Goal: Find specific page/section: Find specific page/section

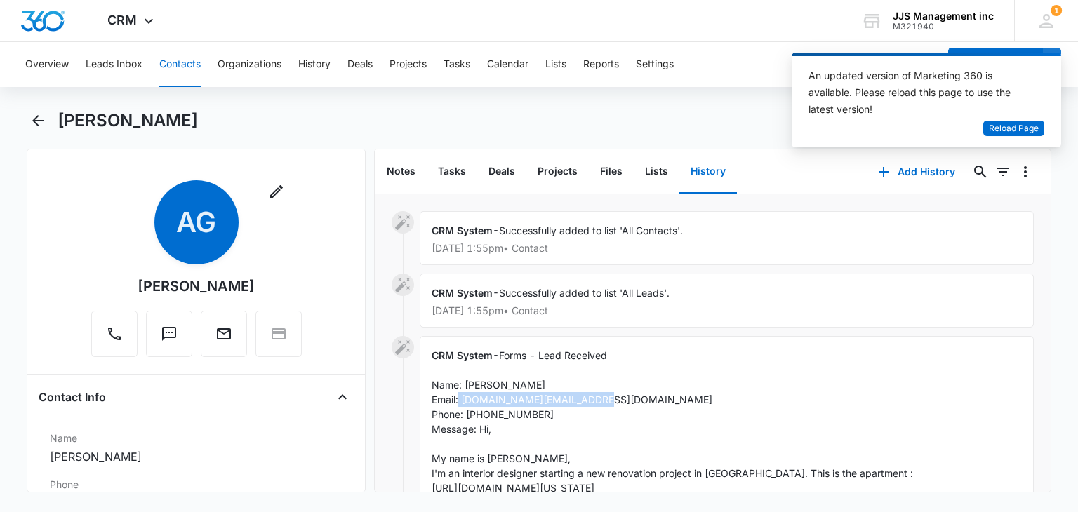
scroll to position [140, 0]
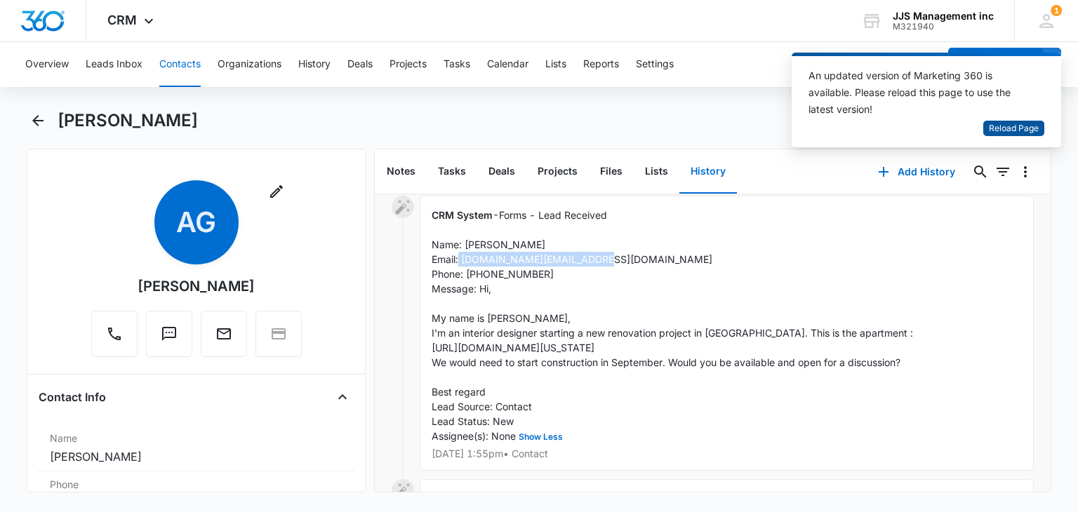
click at [1004, 129] on span "Reload Page" at bounding box center [1014, 128] width 50 height 13
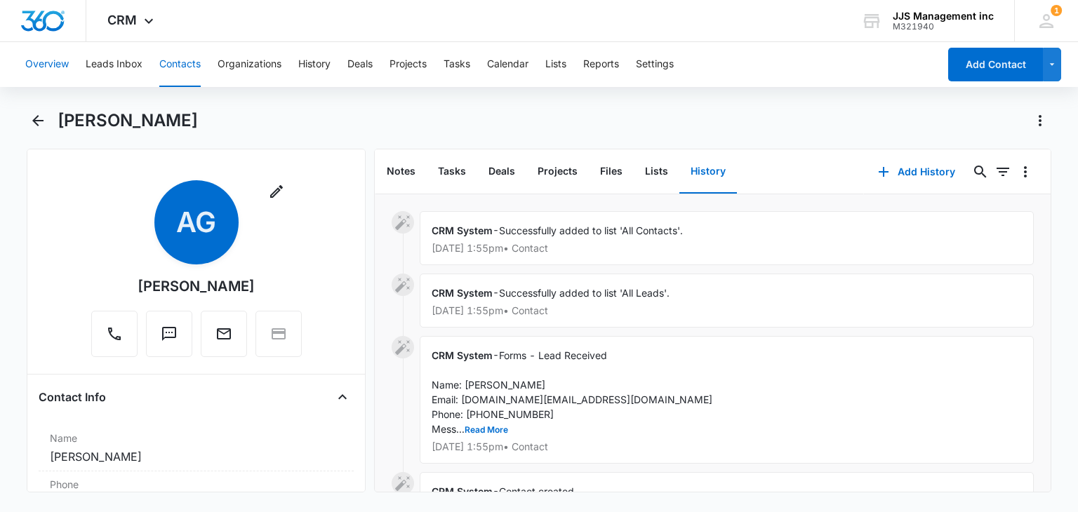
click at [43, 66] on button "Overview" at bounding box center [47, 64] width 44 height 45
